Goal: Navigation & Orientation: Find specific page/section

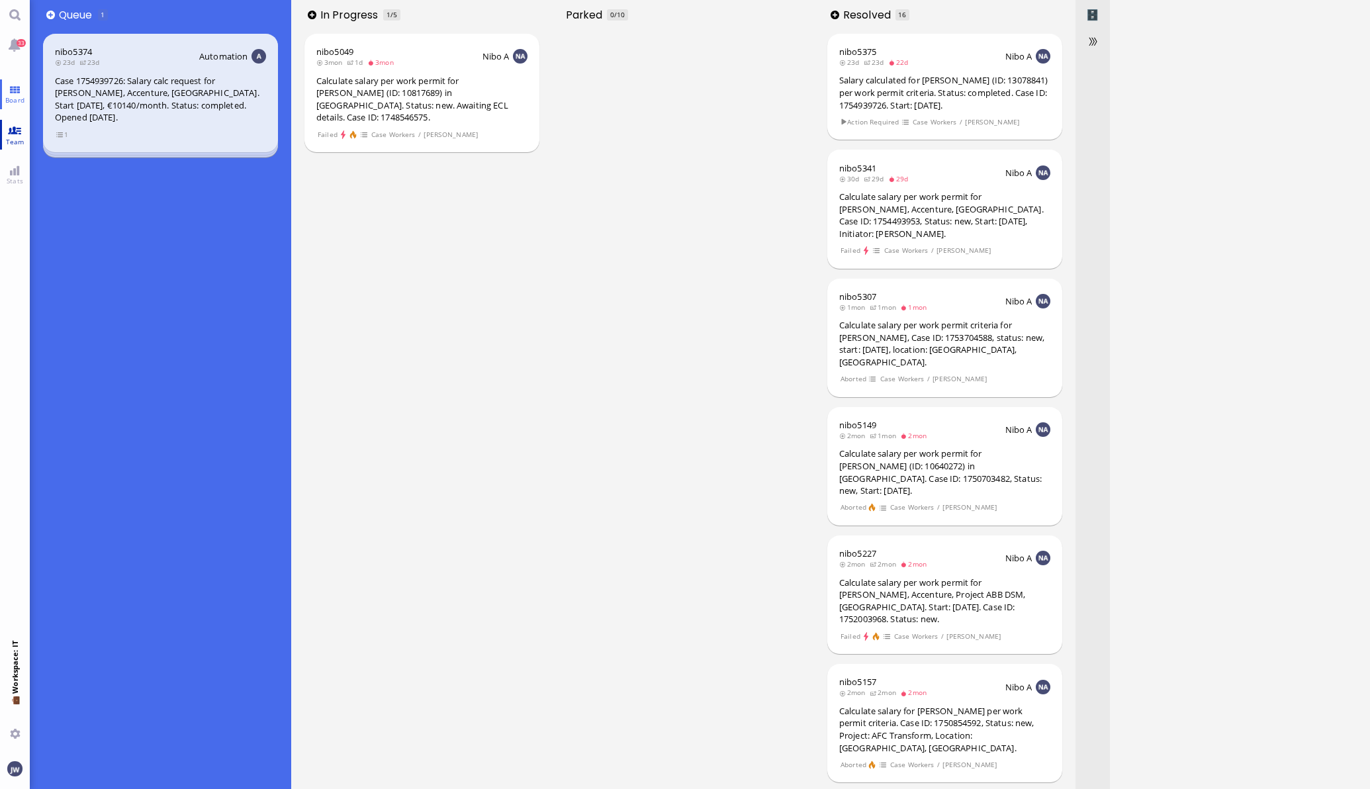
click at [16, 147] on link "Team" at bounding box center [15, 135] width 30 height 30
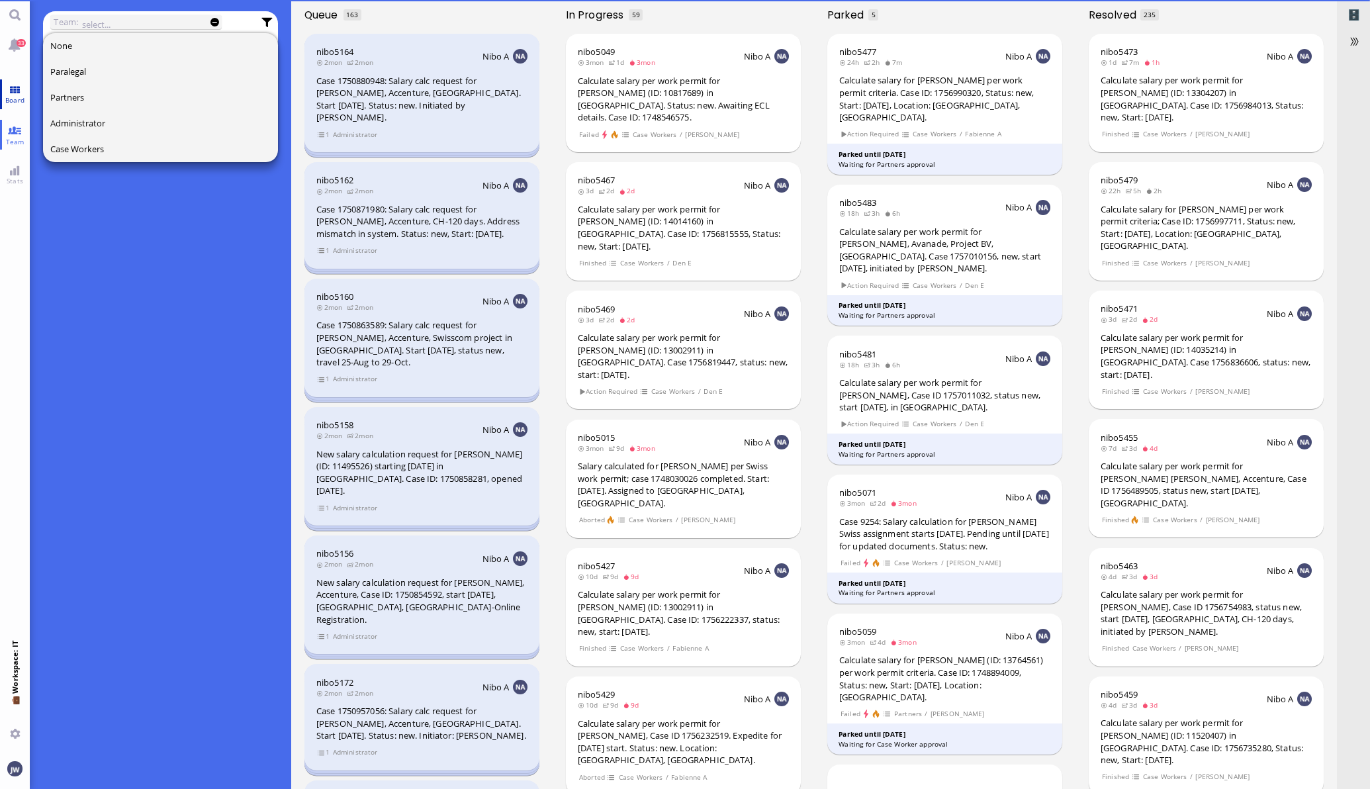
click at [7, 87] on link "Board" at bounding box center [15, 94] width 30 height 30
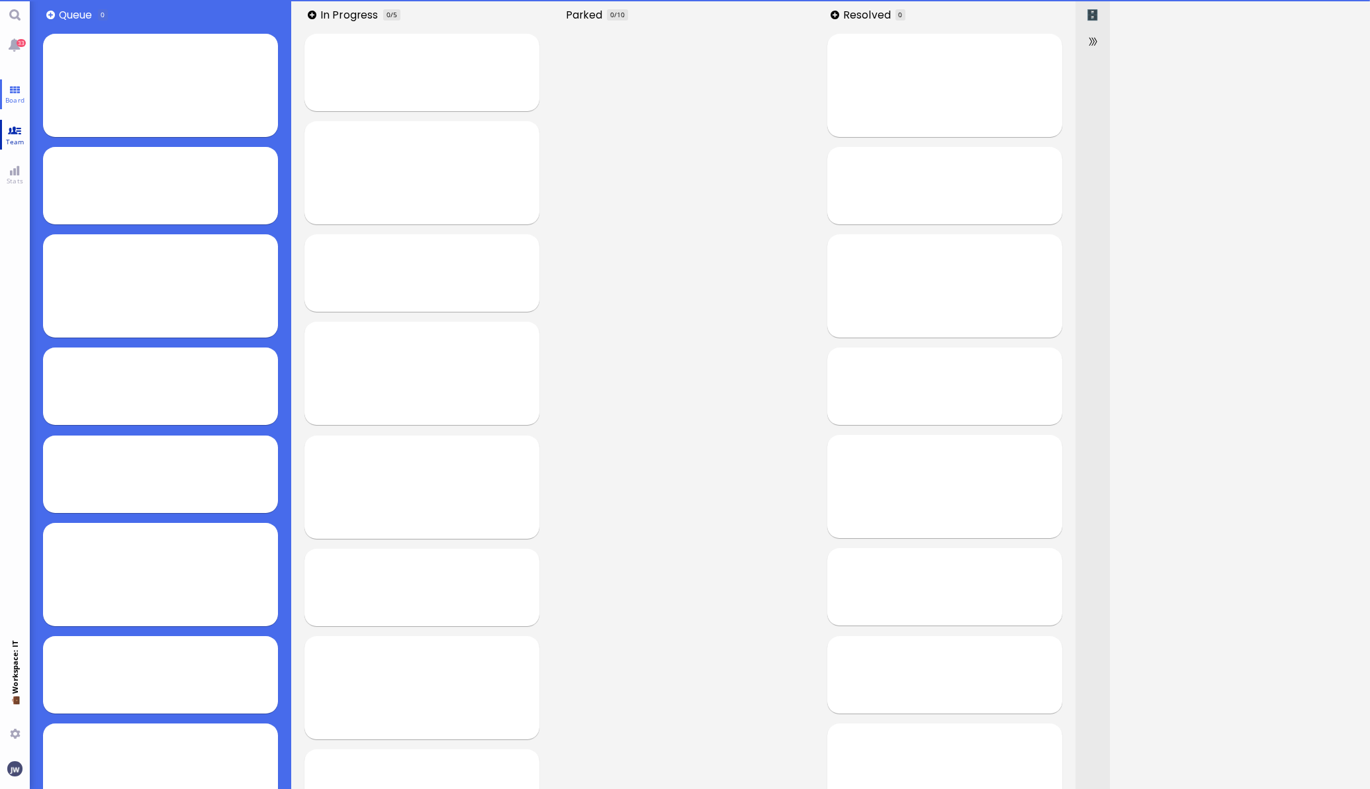
click at [14, 128] on link "Team" at bounding box center [15, 135] width 30 height 30
